Goal: Information Seeking & Learning: Compare options

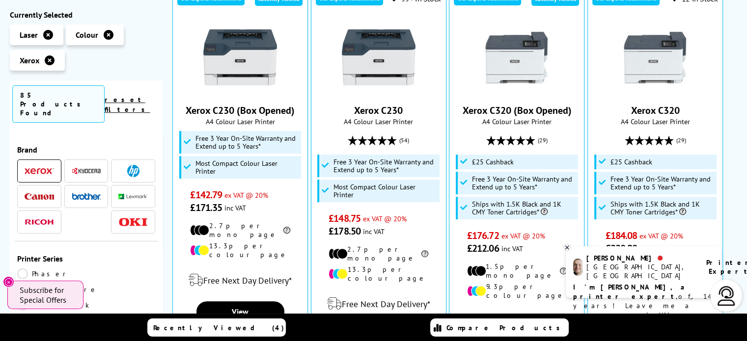
click at [46, 165] on span at bounding box center [39, 171] width 29 height 12
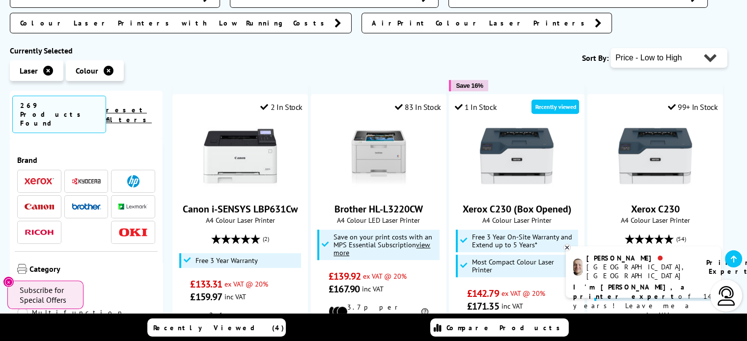
scroll to position [362, 0]
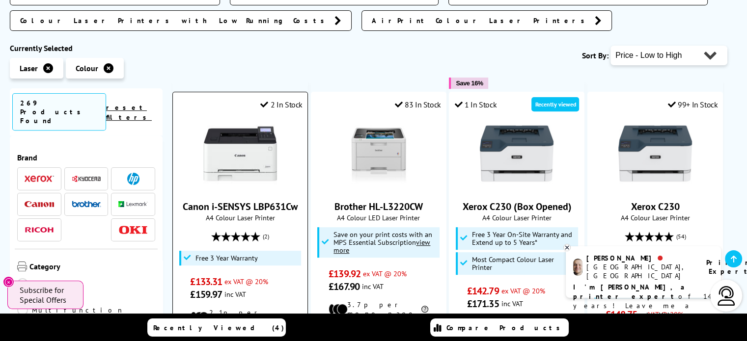
click at [245, 117] on img at bounding box center [240, 154] width 74 height 74
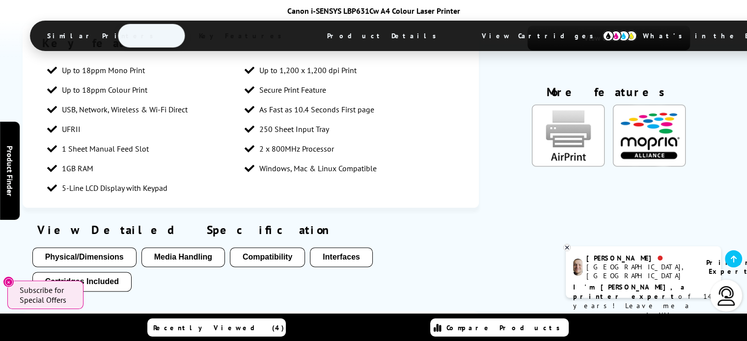
scroll to position [1358, 0]
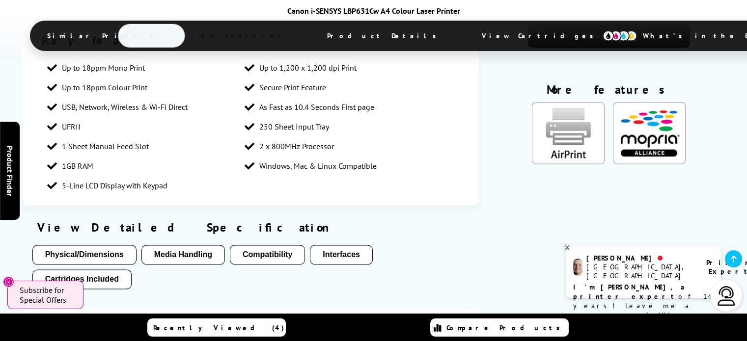
click at [113, 245] on button "Physical/Dimensions" at bounding box center [84, 255] width 104 height 20
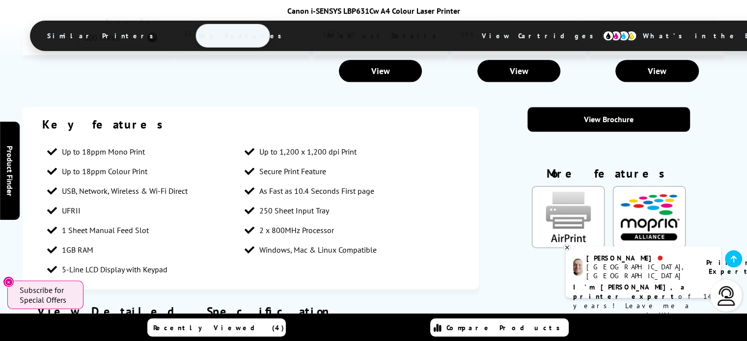
scroll to position [1273, 0]
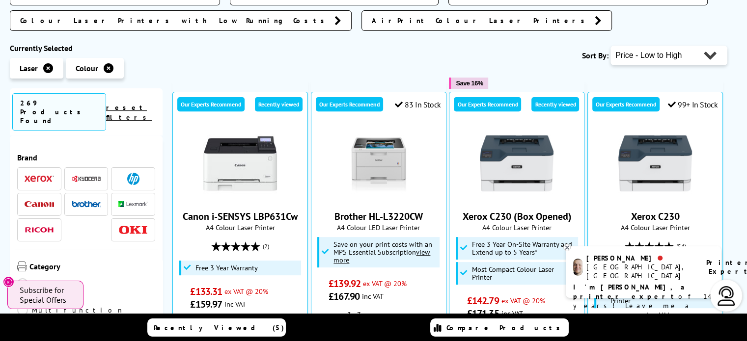
click at [568, 245] on icon at bounding box center [567, 247] width 6 height 7
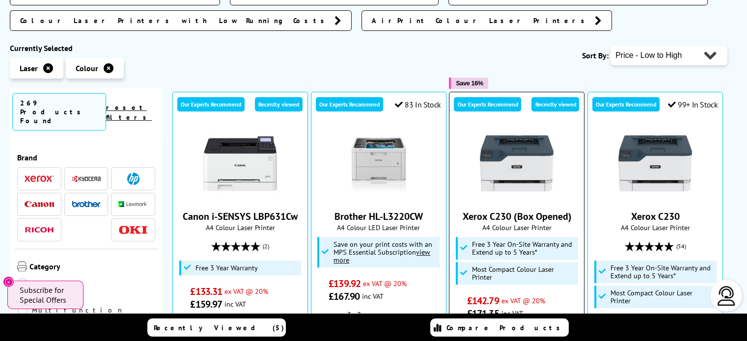
click at [520, 127] on img at bounding box center [517, 164] width 74 height 74
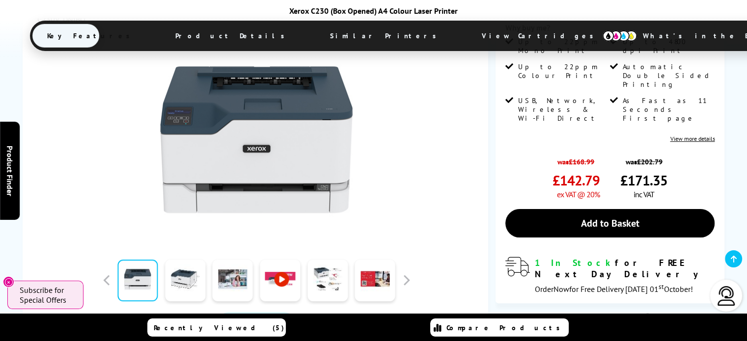
scroll to position [212, 0]
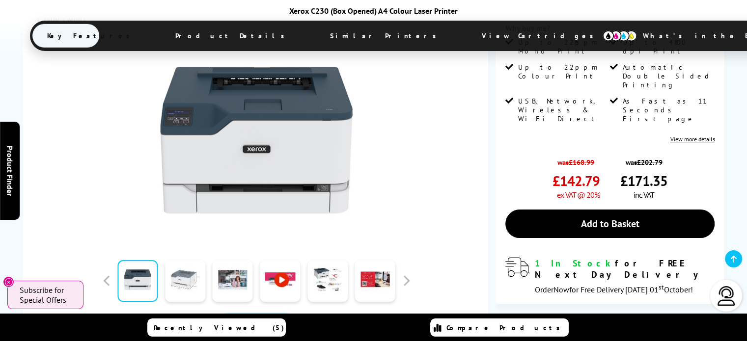
click at [193, 283] on link at bounding box center [185, 281] width 40 height 42
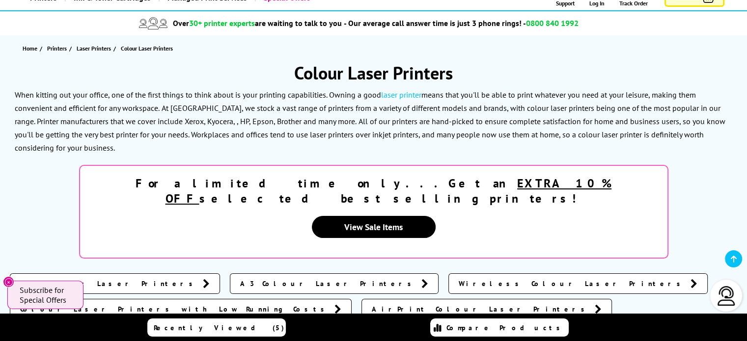
scroll to position [71, 0]
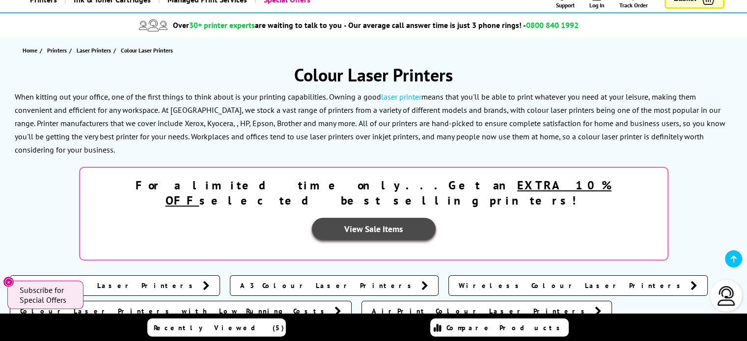
click at [436, 218] on link "View Sale Items" at bounding box center [374, 229] width 124 height 22
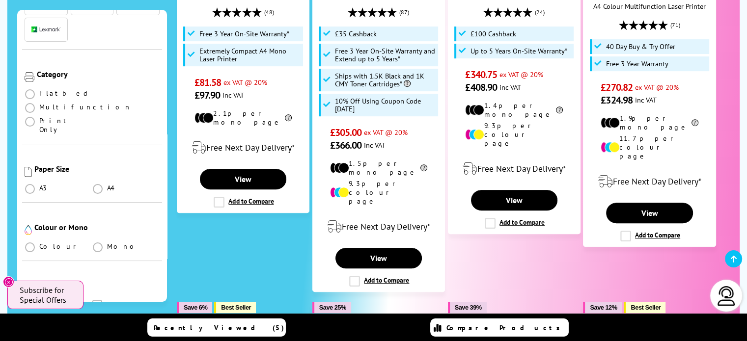
scroll to position [127, 0]
click at [33, 241] on span at bounding box center [30, 246] width 10 height 10
click at [39, 242] on input "radio" at bounding box center [39, 242] width 0 height 0
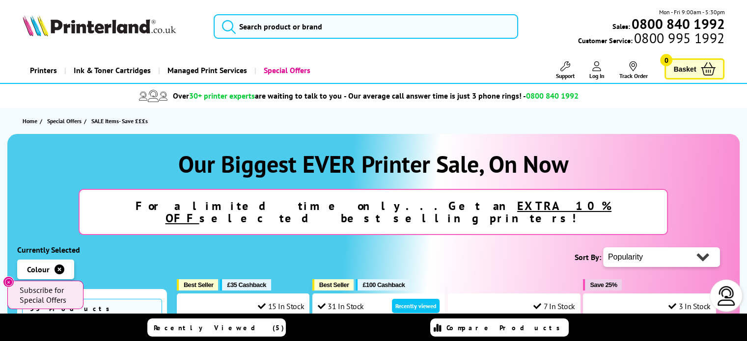
click at [635, 248] on select "Popularity Rating Price - Low to High Price - High to Low Running Costs - Low t…" at bounding box center [661, 258] width 117 height 20
select select "Price Ascending"
click at [603, 248] on select "Popularity Rating Price - Low to High Price - High to Low Running Costs - Low t…" at bounding box center [661, 258] width 117 height 20
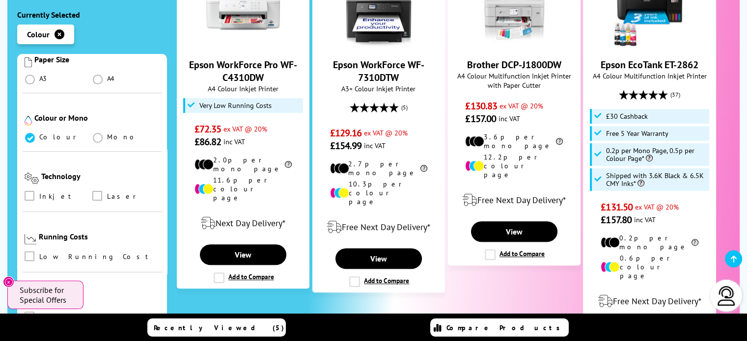
scroll to position [281, 0]
click at [98, 189] on span at bounding box center [97, 194] width 10 height 10
click at [107, 191] on input "checkbox" at bounding box center [107, 191] width 0 height 0
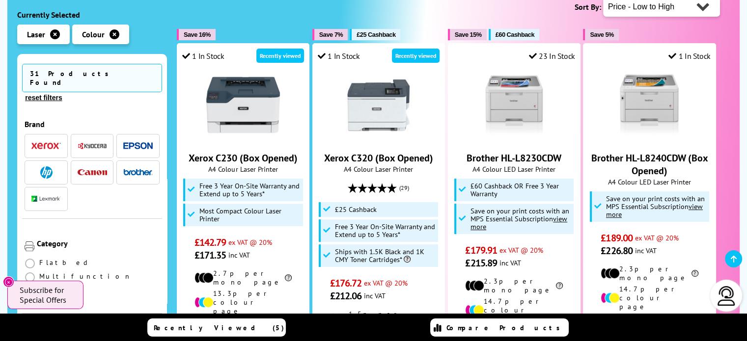
scroll to position [252, 0]
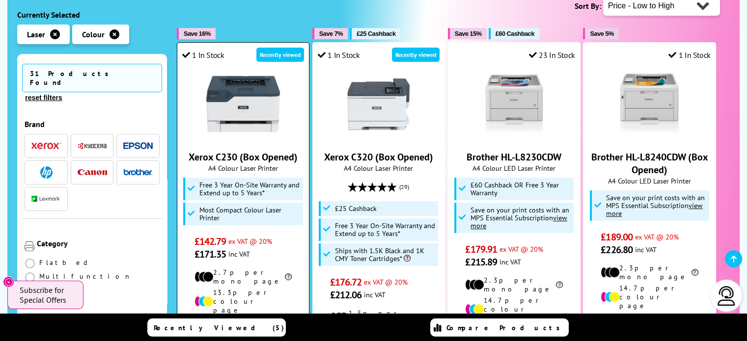
click at [235, 151] on link "Xerox C230 (Box Opened)" at bounding box center [243, 157] width 109 height 13
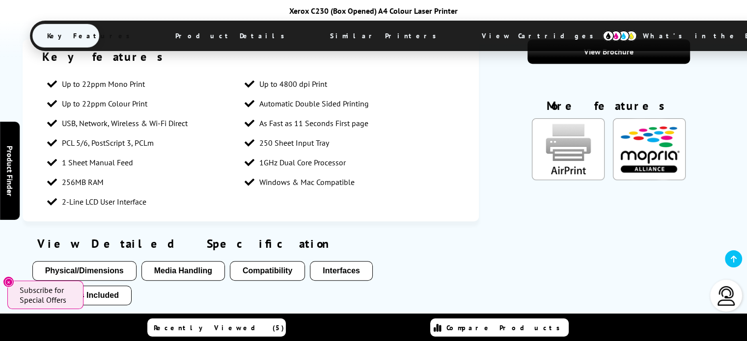
scroll to position [600, 0]
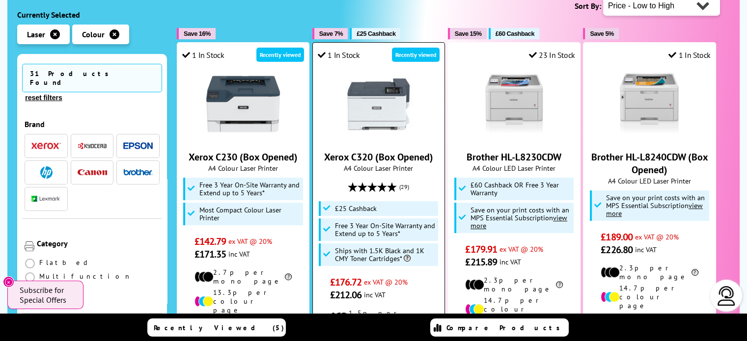
click at [353, 151] on link "Xerox C320 (Box Opened)" at bounding box center [378, 157] width 109 height 13
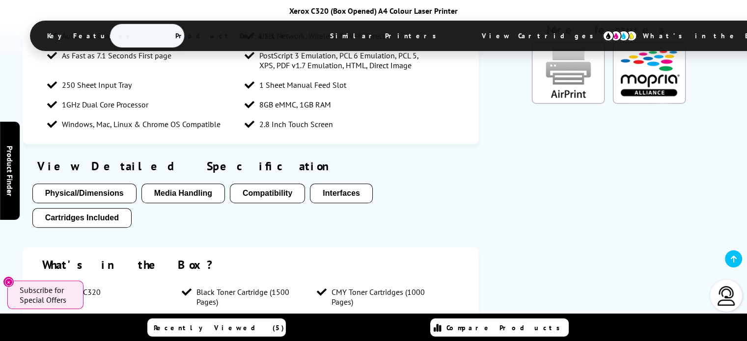
scroll to position [836, 0]
click at [110, 184] on button "Physical/Dimensions" at bounding box center [84, 194] width 104 height 20
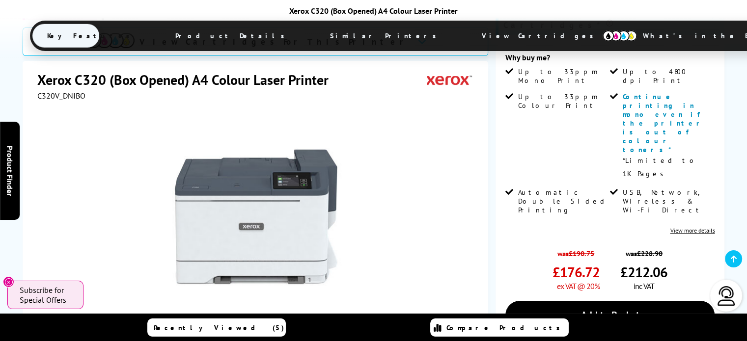
scroll to position [245, 0]
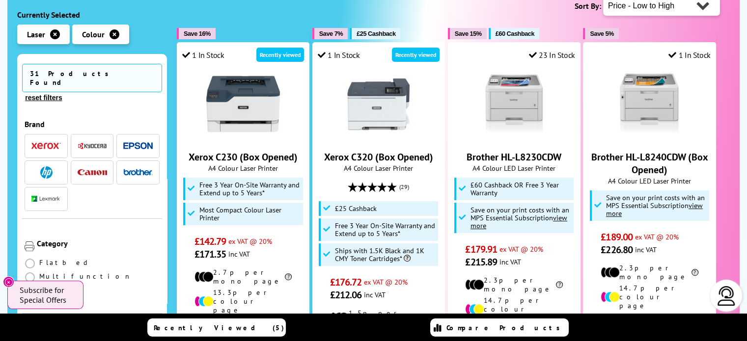
click at [378, 30] on span "£25 Cashback" at bounding box center [376, 33] width 39 height 7
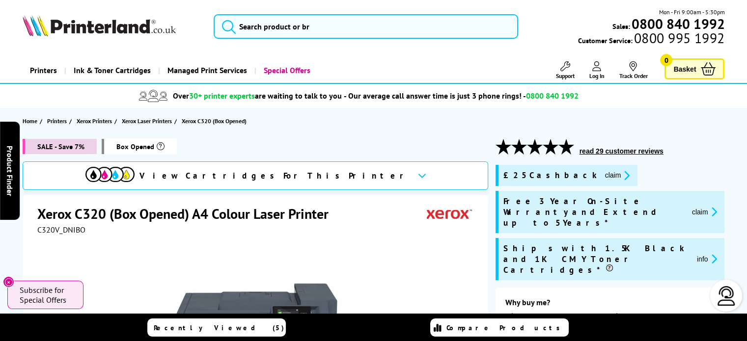
click at [602, 174] on button "claim" at bounding box center [617, 175] width 31 height 11
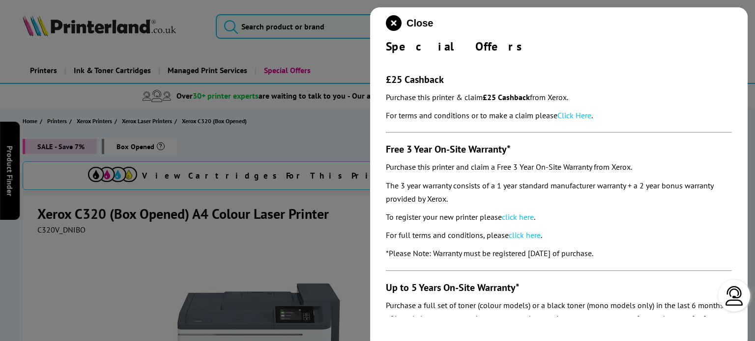
click at [582, 117] on link "Click Here" at bounding box center [574, 116] width 34 height 10
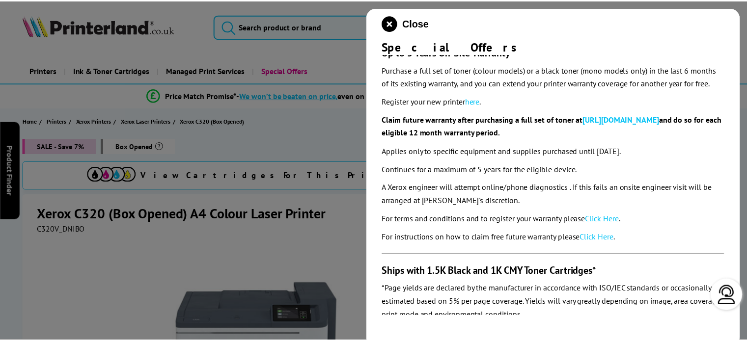
scroll to position [245, 0]
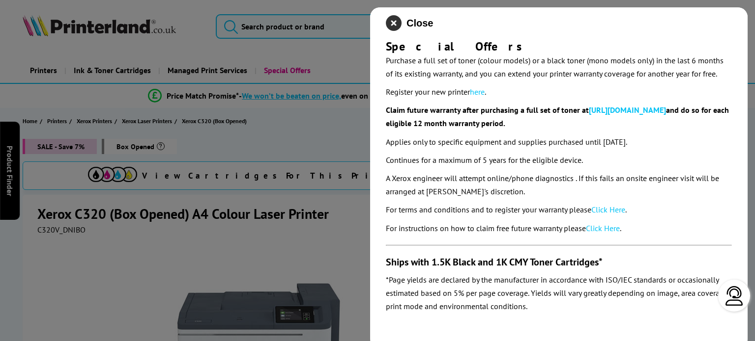
click at [392, 25] on icon "close modal" at bounding box center [394, 23] width 16 height 16
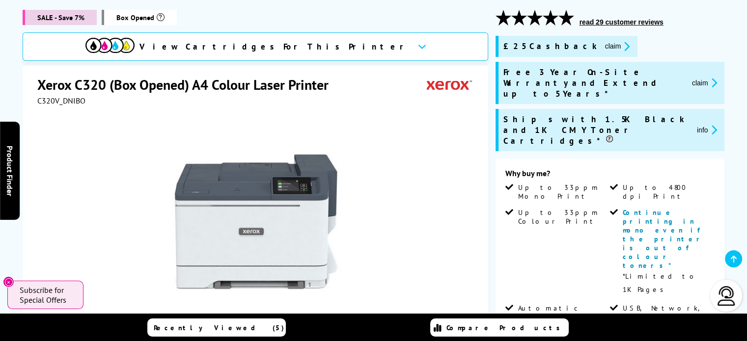
scroll to position [131, 0]
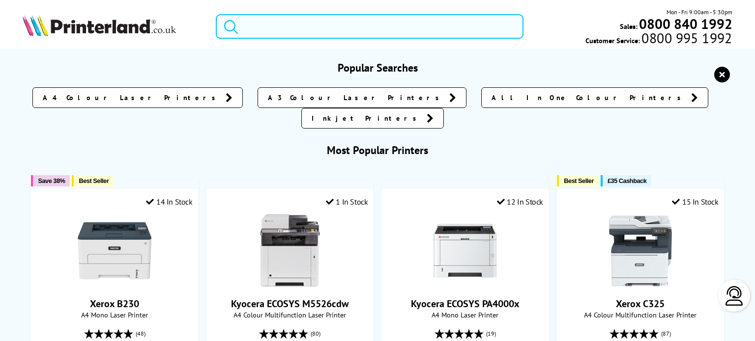
click at [322, 21] on input "search" at bounding box center [370, 26] width 308 height 25
paste input "HP OfficeJet Pro 8122"
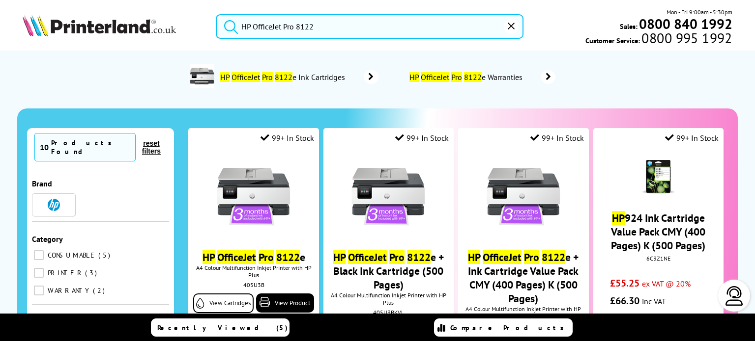
type input "HP OfficeJet Pro 8122"
click at [216, 14] on button "submit" at bounding box center [228, 25] width 25 height 22
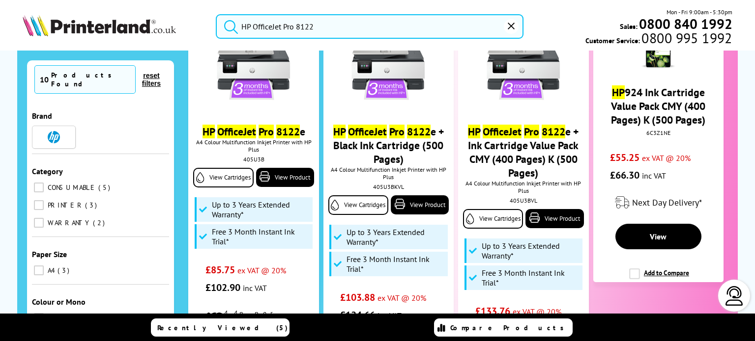
scroll to position [125, 0]
